Goal: Task Accomplishment & Management: Use online tool/utility

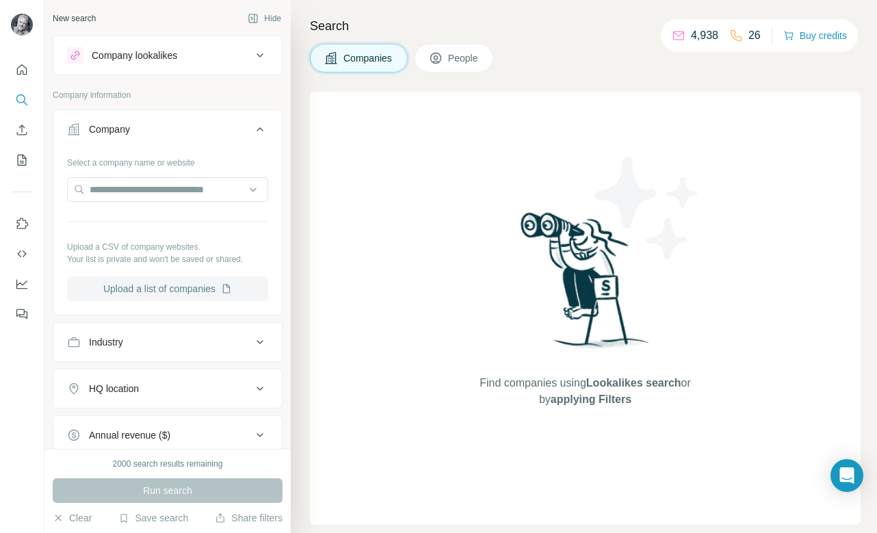
click at [196, 289] on button "Upload a list of companies" at bounding box center [167, 288] width 201 height 25
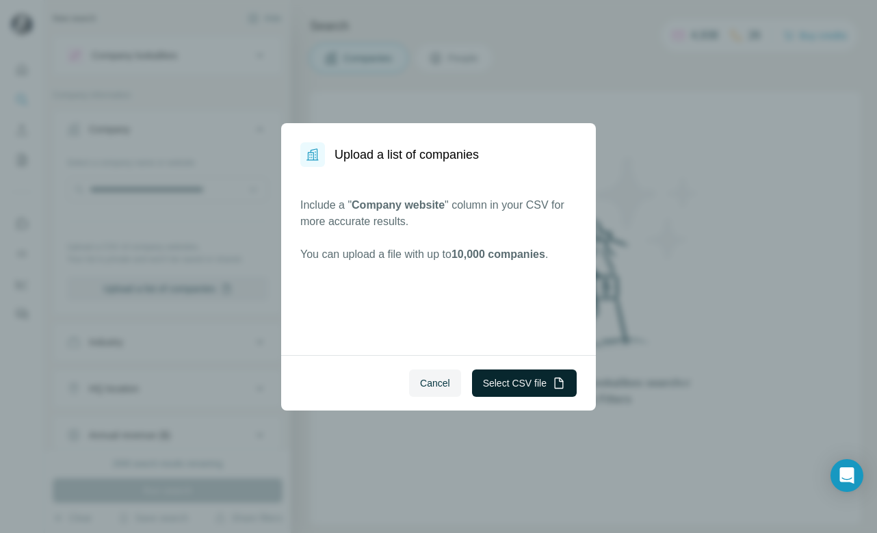
click at [521, 386] on button "Select CSV file" at bounding box center [524, 382] width 105 height 27
click at [438, 382] on span "Cancel" at bounding box center [435, 383] width 30 height 14
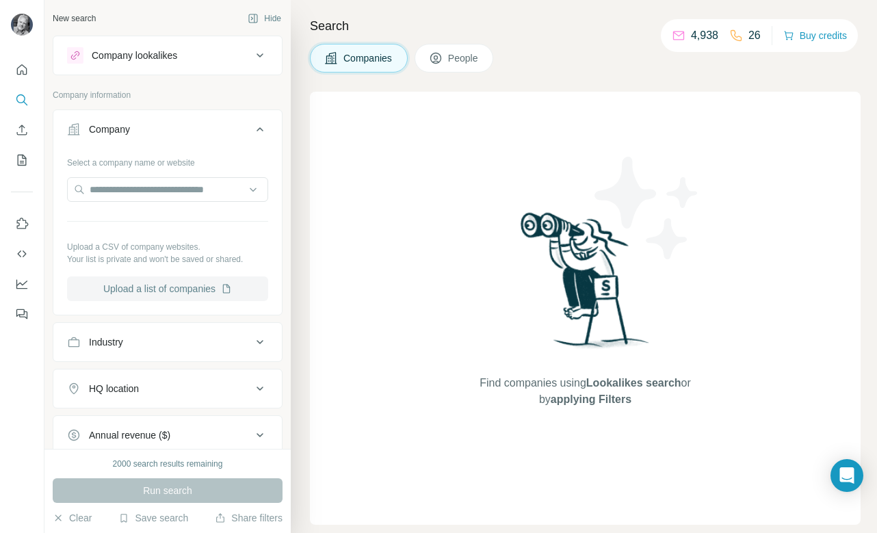
click at [176, 285] on button "Upload a list of companies" at bounding box center [167, 288] width 201 height 25
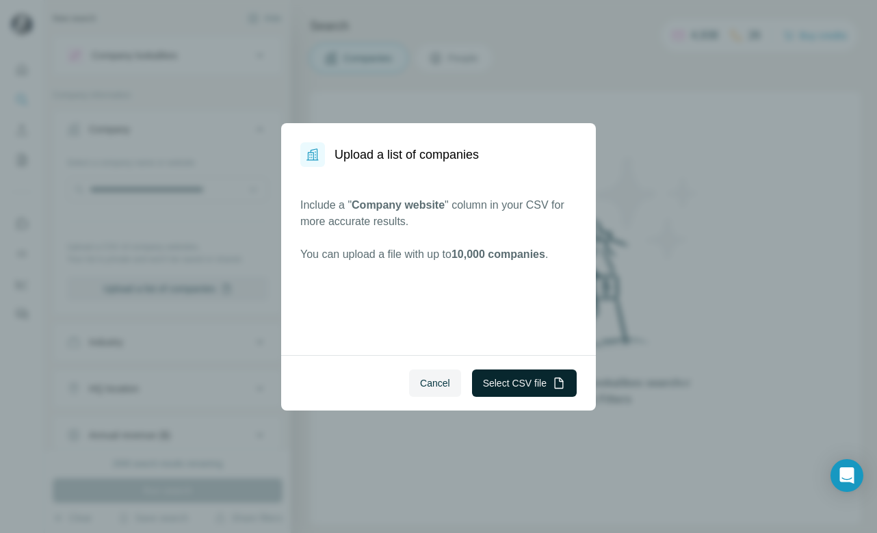
click at [499, 384] on button "Select CSV file" at bounding box center [524, 382] width 105 height 27
click at [420, 377] on span "Cancel" at bounding box center [435, 383] width 30 height 14
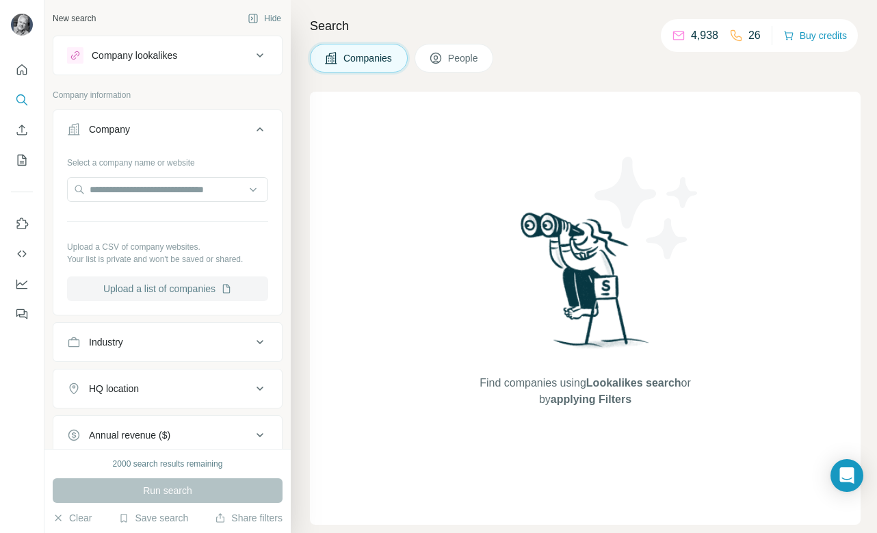
click at [192, 295] on button "Upload a list of companies" at bounding box center [167, 288] width 201 height 25
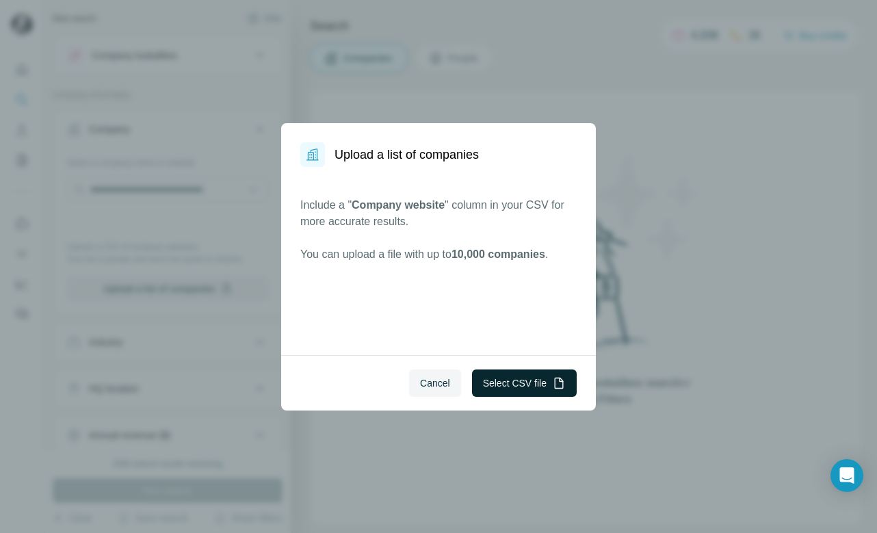
click at [516, 382] on button "Select CSV file" at bounding box center [524, 382] width 105 height 27
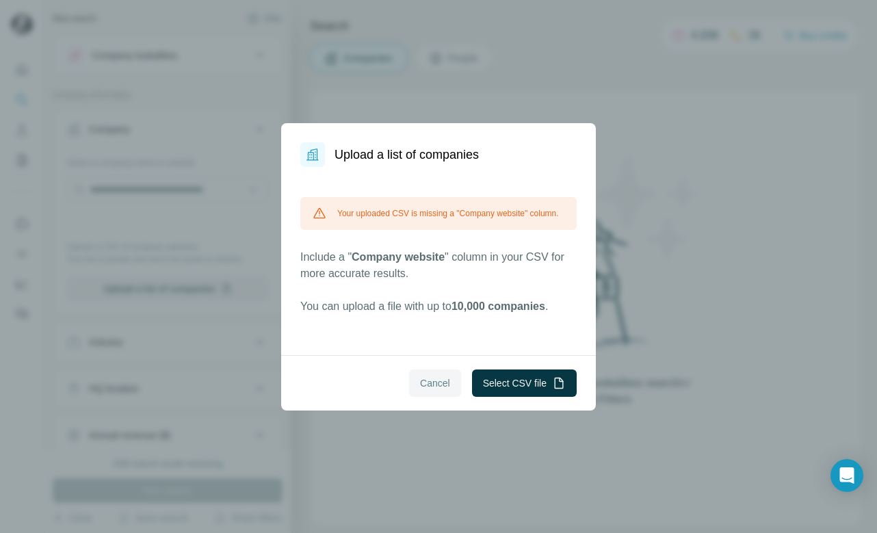
click at [427, 387] on span "Cancel" at bounding box center [435, 383] width 30 height 14
